Goal: Task Accomplishment & Management: Use online tool/utility

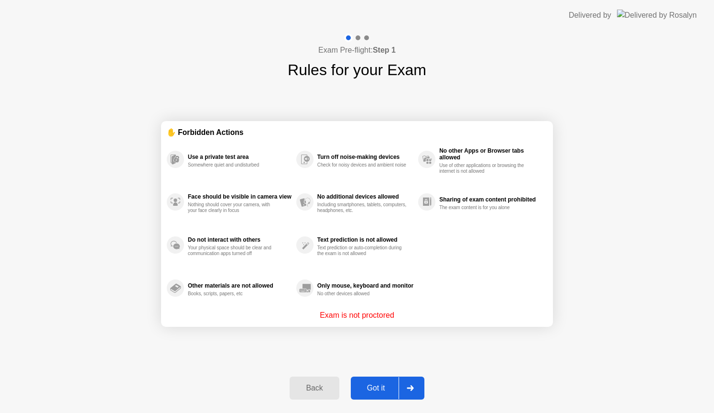
click at [378, 388] on div "Got it" at bounding box center [376, 387] width 45 height 9
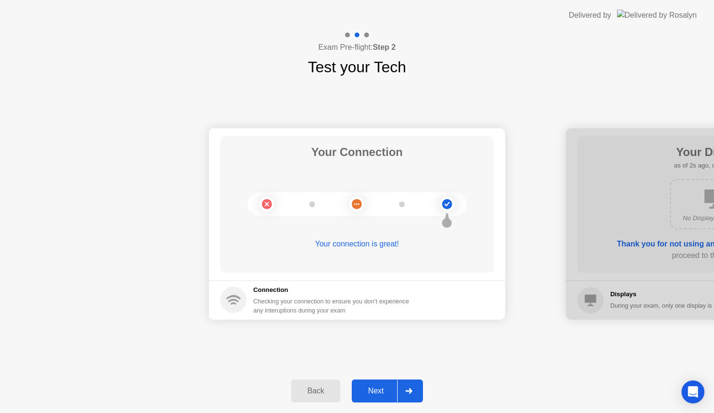
click at [381, 393] on div "Next" at bounding box center [376, 390] width 43 height 9
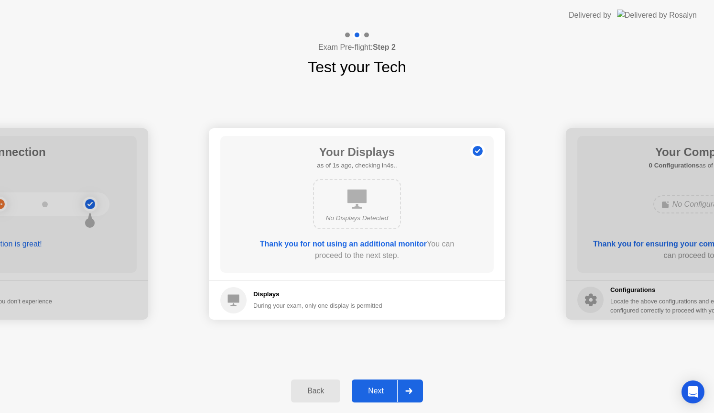
click at [381, 393] on div "Next" at bounding box center [376, 390] width 43 height 9
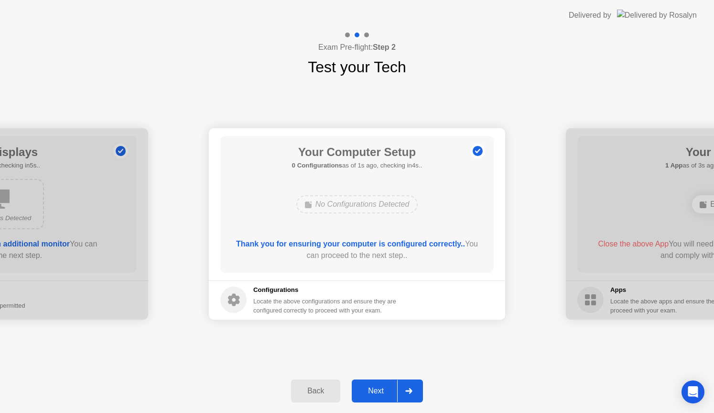
click at [381, 393] on div "Next" at bounding box center [376, 390] width 43 height 9
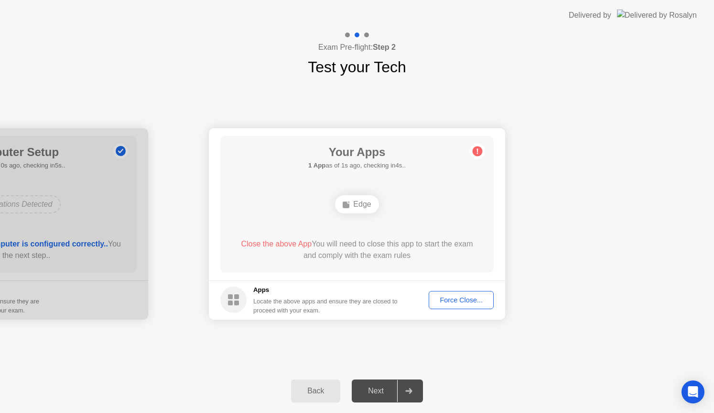
click at [453, 303] on div "Force Close..." at bounding box center [461, 300] width 58 height 8
click at [474, 303] on div "Force Close..." at bounding box center [461, 300] width 58 height 8
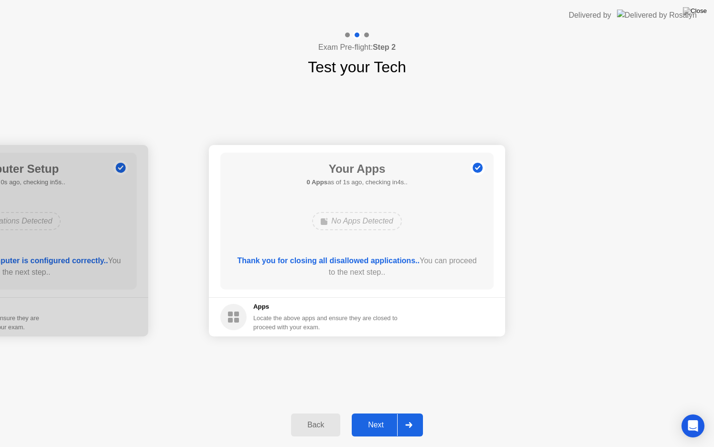
click at [375, 412] on div "Next" at bounding box center [376, 424] width 43 height 9
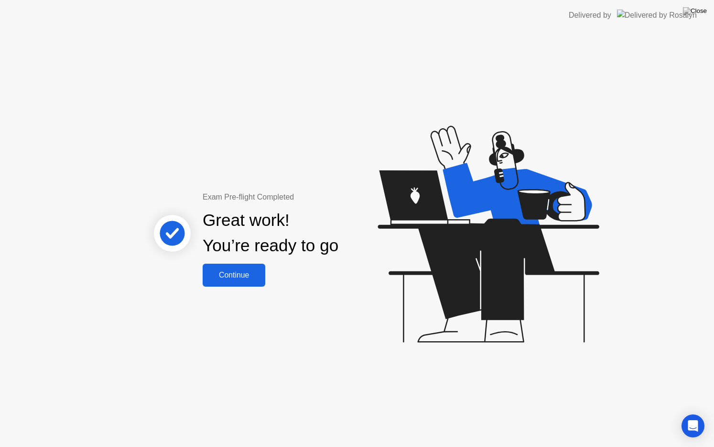
click at [241, 281] on button "Continue" at bounding box center [234, 274] width 63 height 23
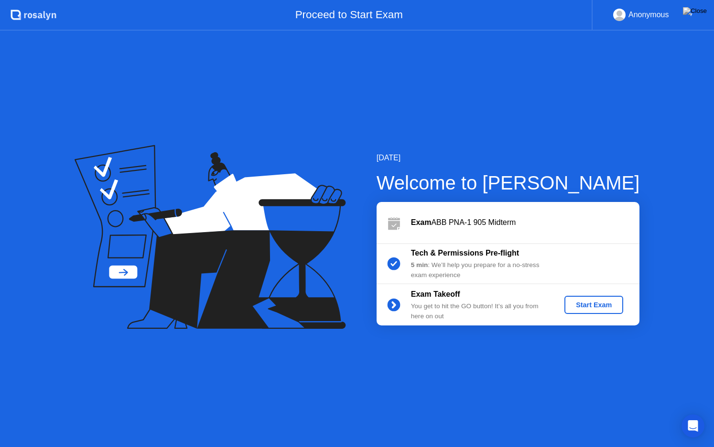
click at [587, 310] on button "Start Exam" at bounding box center [594, 304] width 59 height 18
